Goal: Navigation & Orientation: Find specific page/section

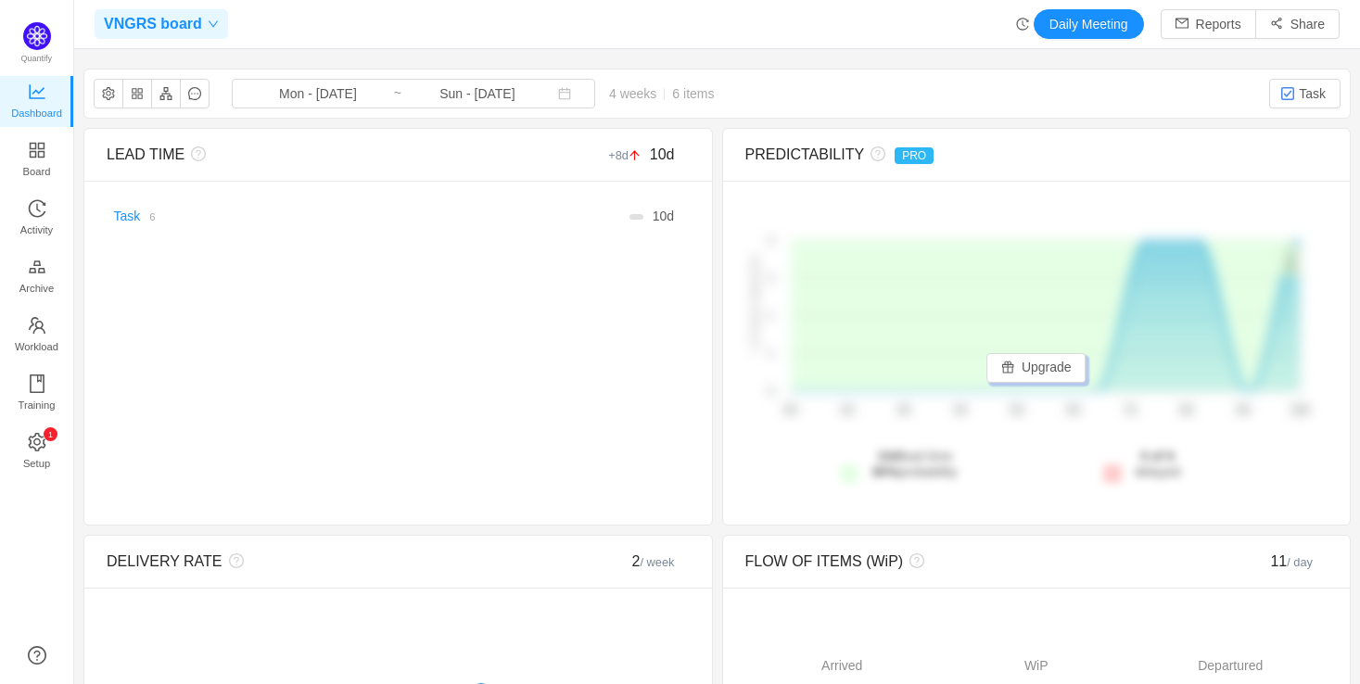
click at [210, 30] on div "VNGRS board" at bounding box center [162, 24] width 134 height 30
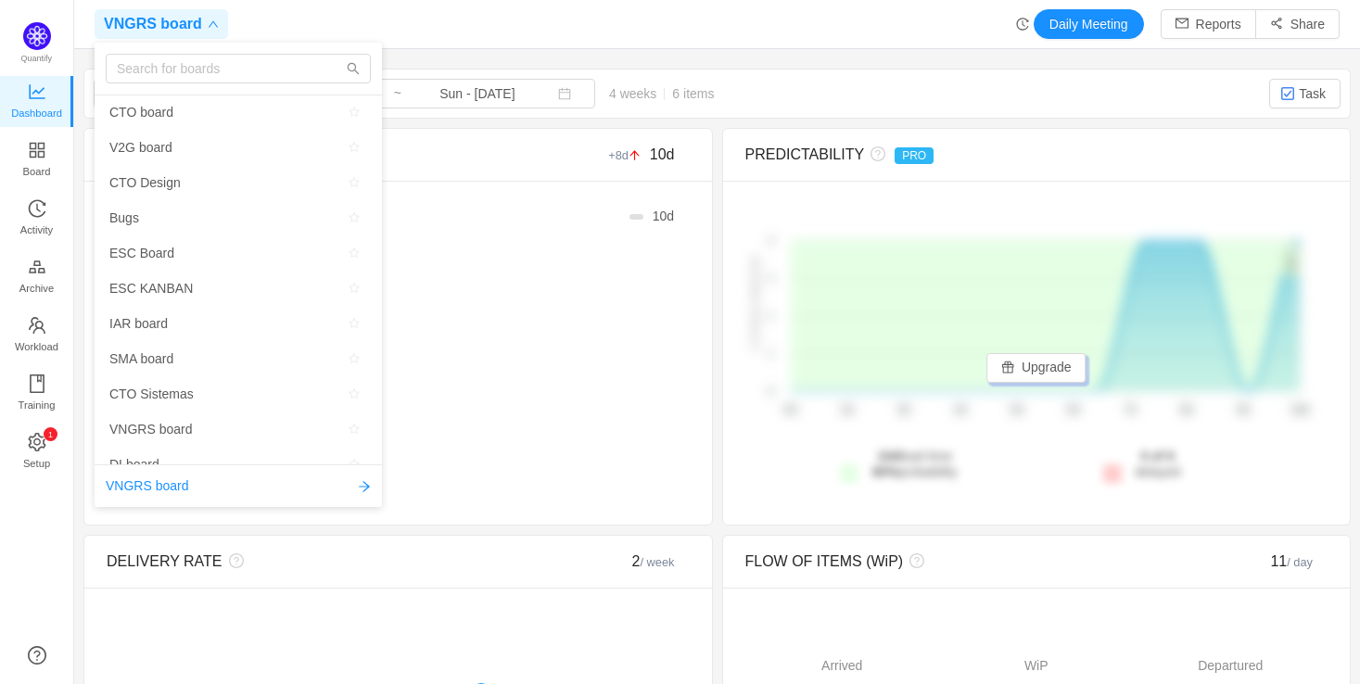
click at [210, 30] on div "VNGRS board" at bounding box center [162, 24] width 134 height 30
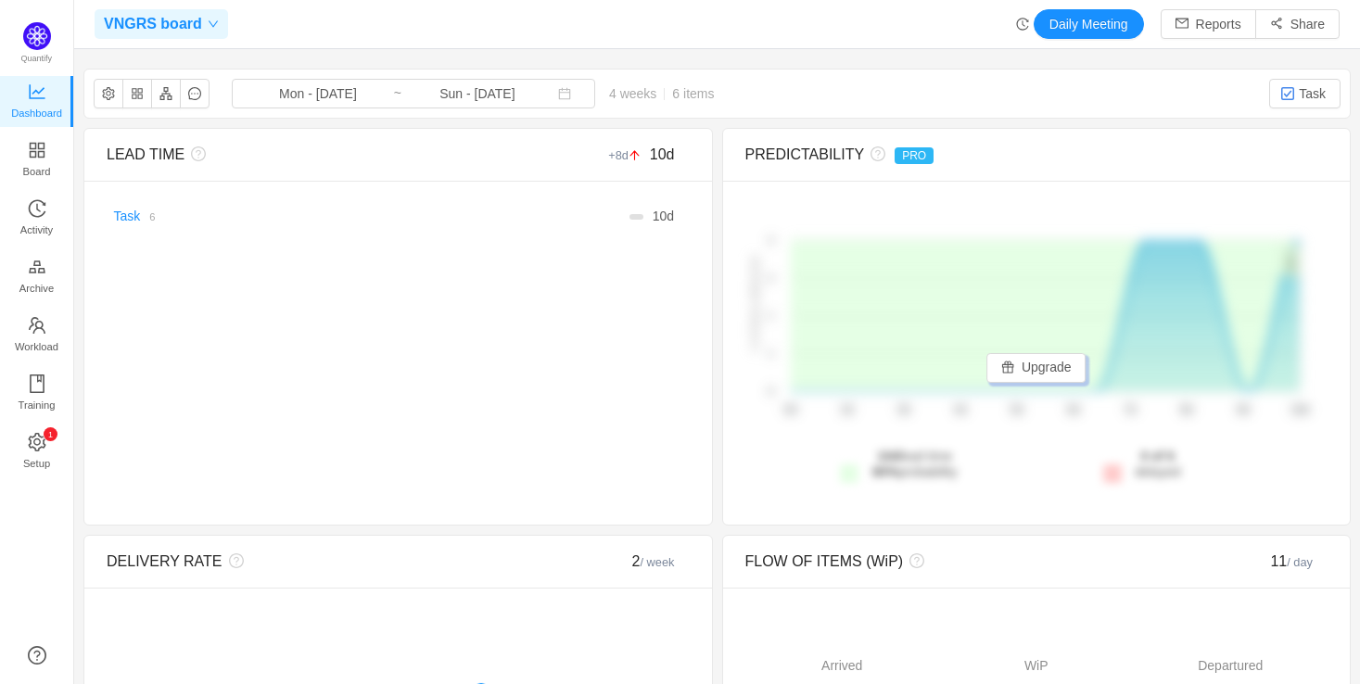
click at [178, 19] on span "VNGRS board" at bounding box center [153, 24] width 98 height 30
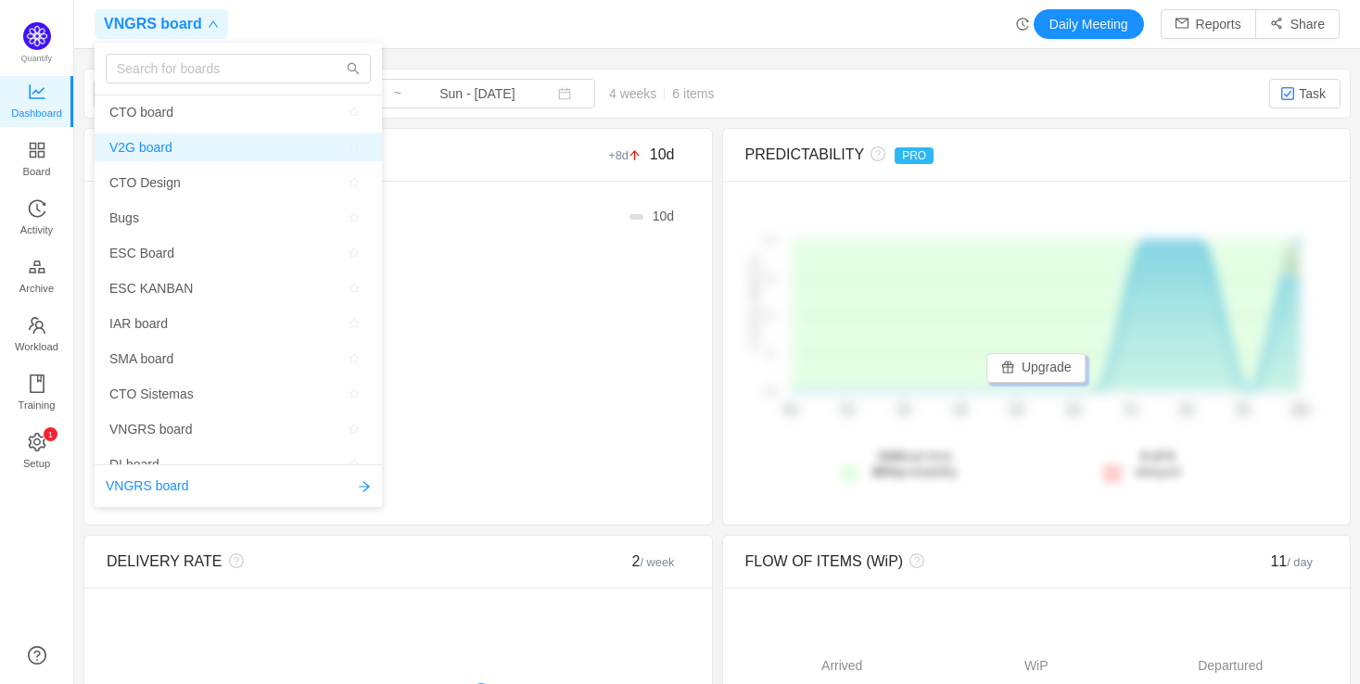
click at [207, 144] on span "V2G board" at bounding box center [238, 148] width 258 height 28
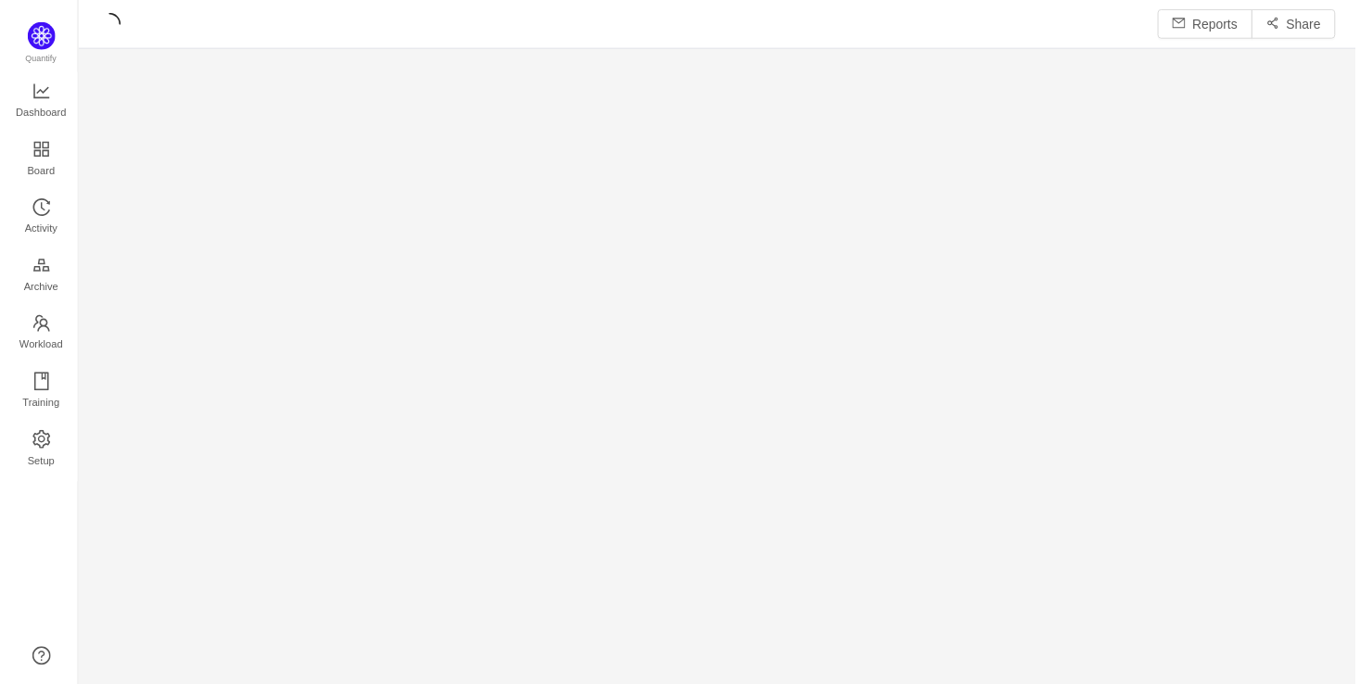
scroll to position [651, 1228]
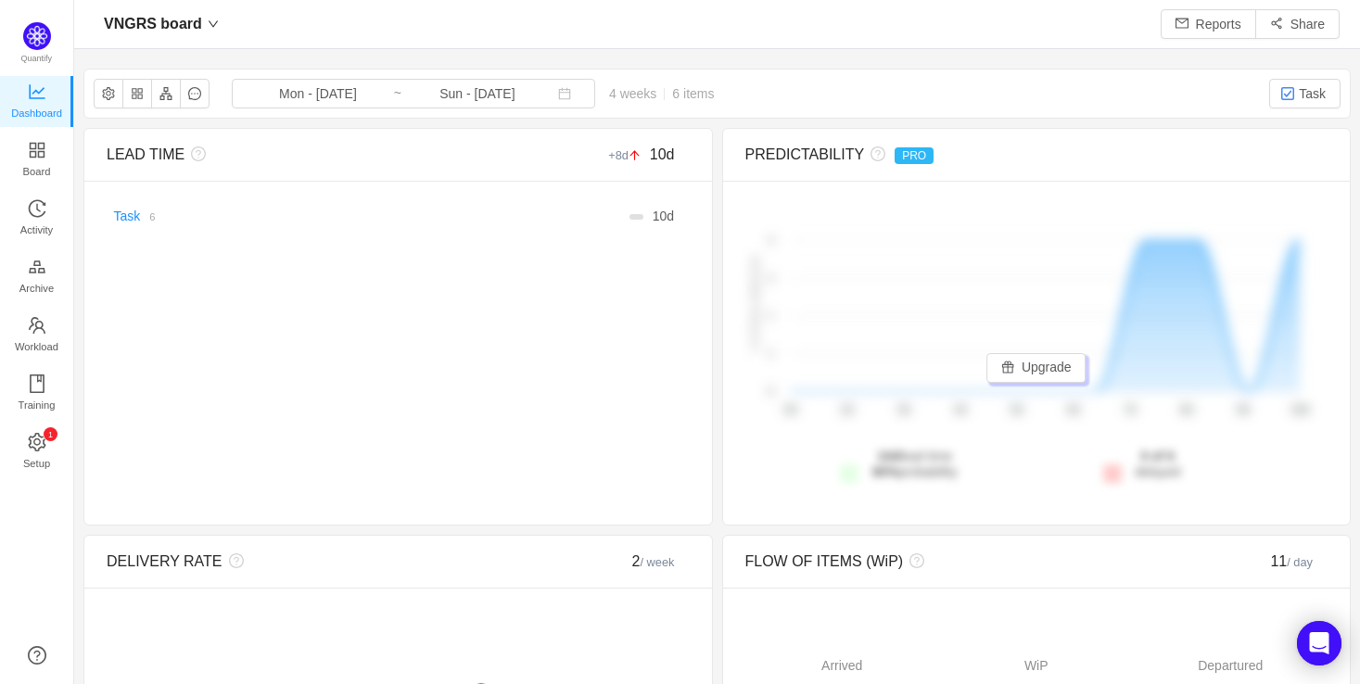
scroll to position [28, 29]
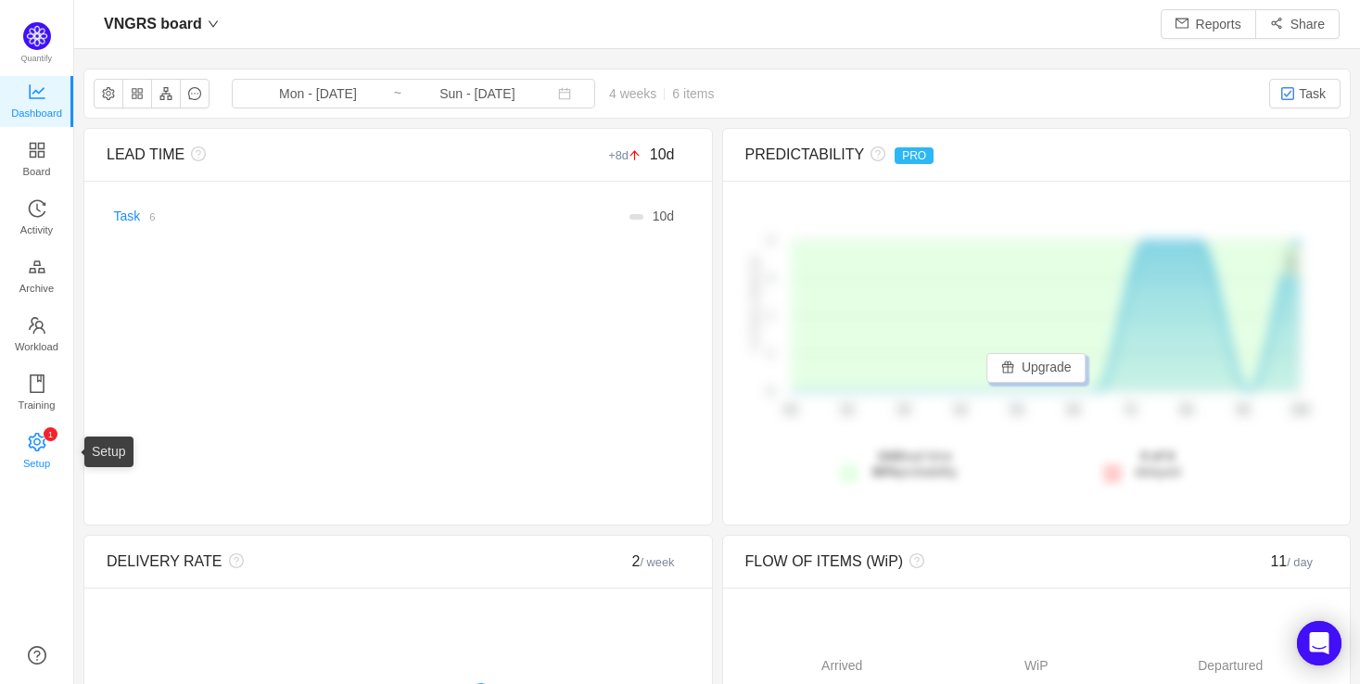
click at [30, 449] on span "Setup" at bounding box center [36, 463] width 27 height 37
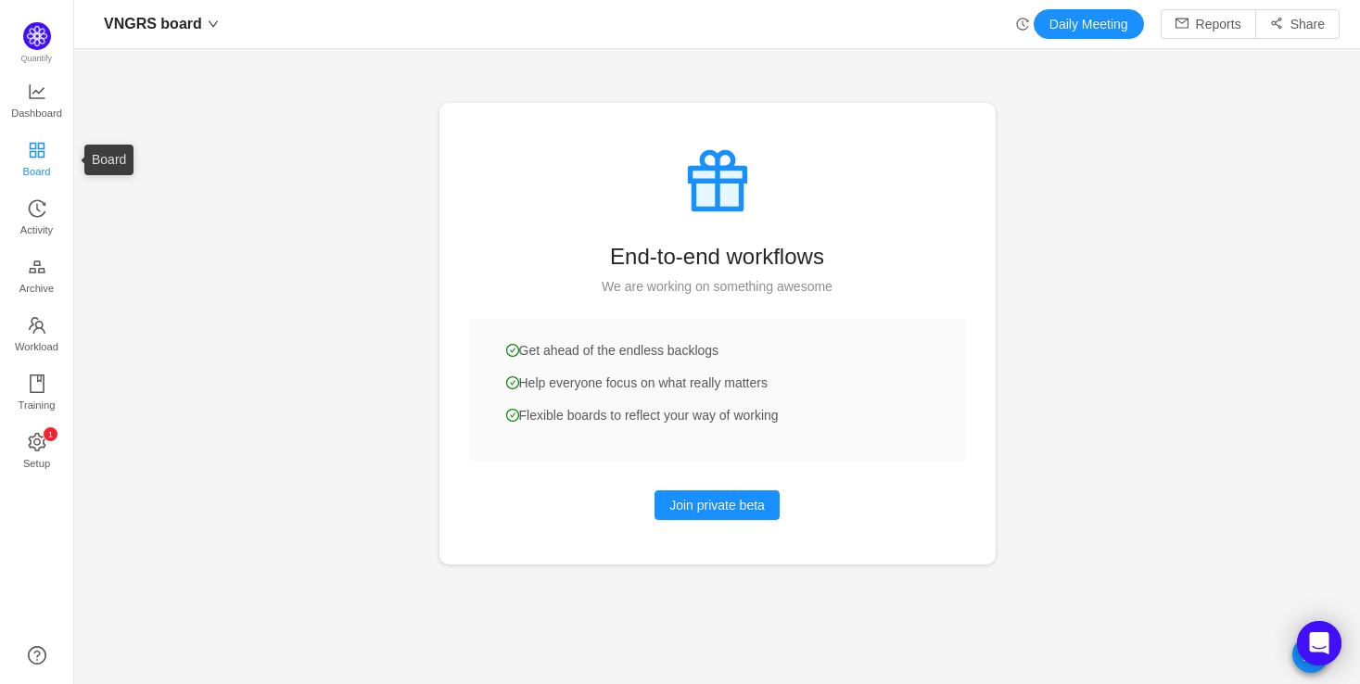
click at [27, 167] on span "Board" at bounding box center [37, 171] width 28 height 37
